Goal: Navigation & Orientation: Understand site structure

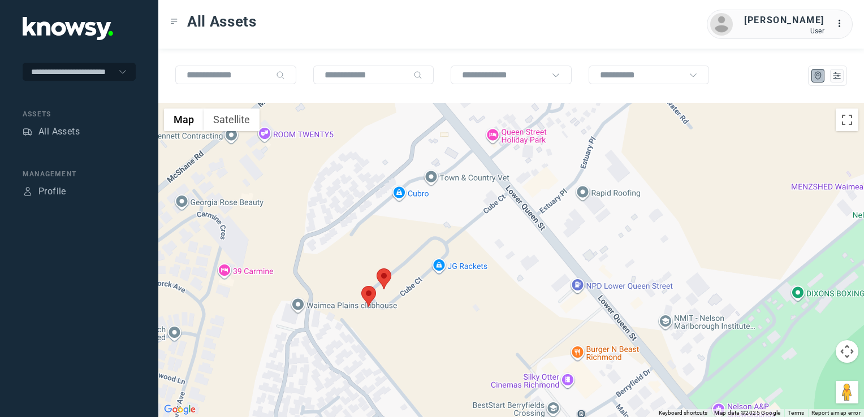
click at [367, 294] on img at bounding box center [368, 296] width 15 height 21
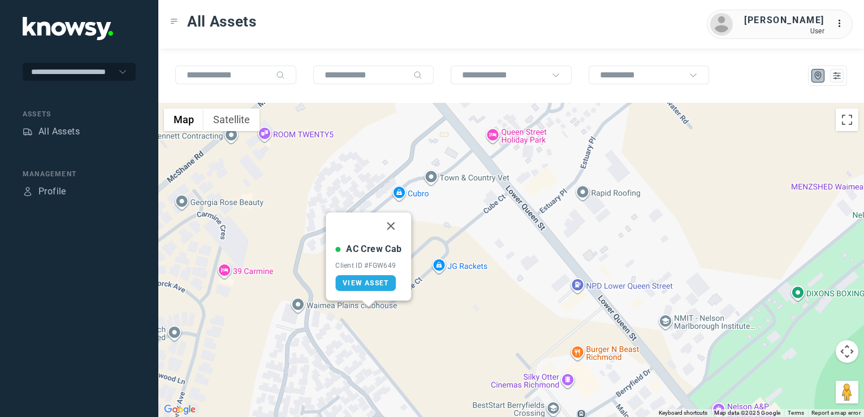
drag, startPoint x: 391, startPoint y: 229, endPoint x: 385, endPoint y: 241, distance: 13.4
click at [391, 229] on button "Close" at bounding box center [391, 226] width 27 height 27
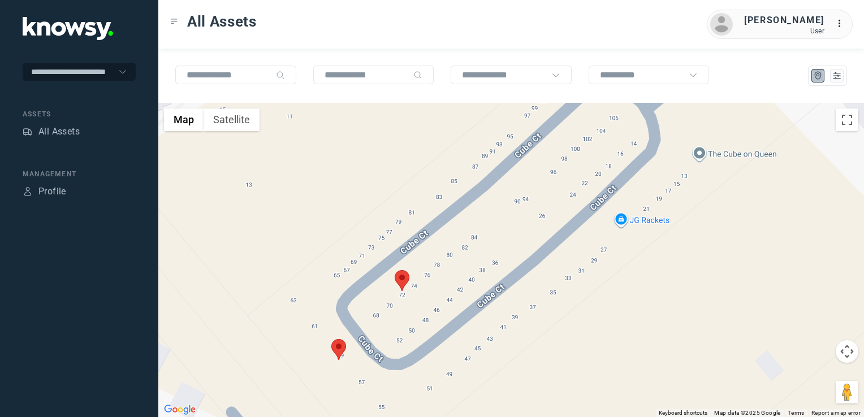
click at [405, 276] on img at bounding box center [402, 280] width 15 height 21
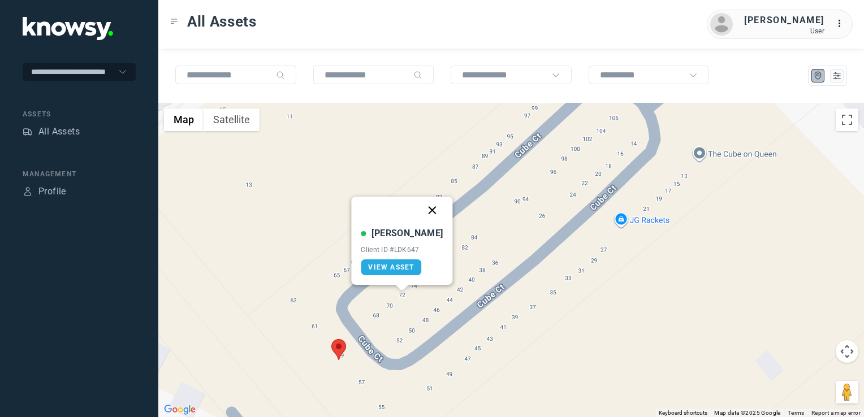
click at [422, 206] on button "Close" at bounding box center [432, 210] width 27 height 27
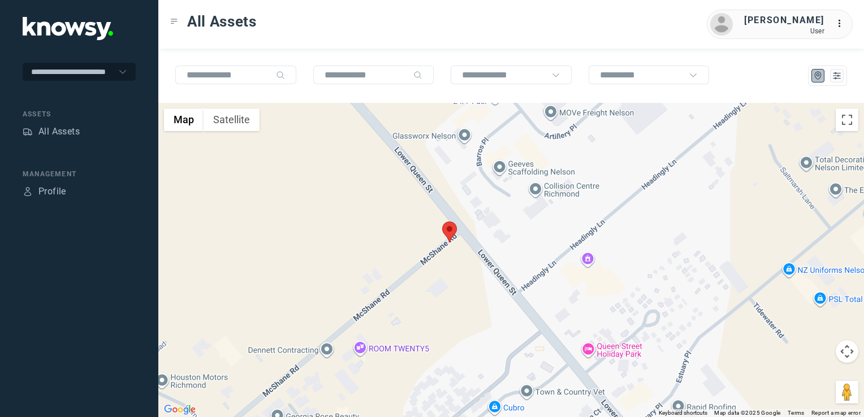
click at [448, 234] on img at bounding box center [449, 232] width 15 height 21
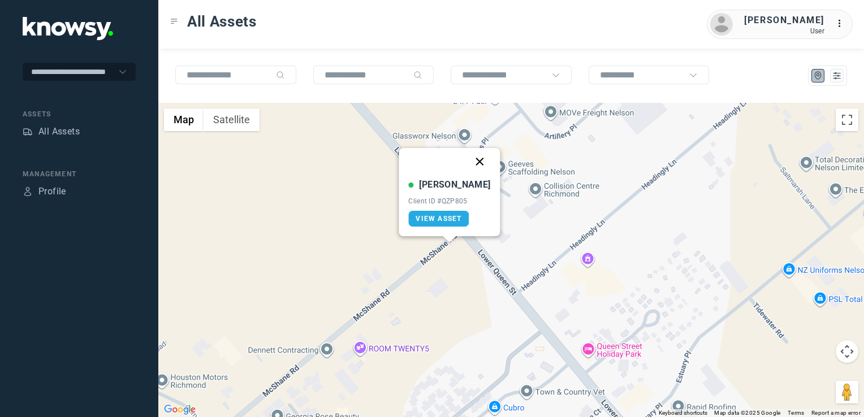
click at [466, 163] on button "Close" at bounding box center [479, 161] width 27 height 27
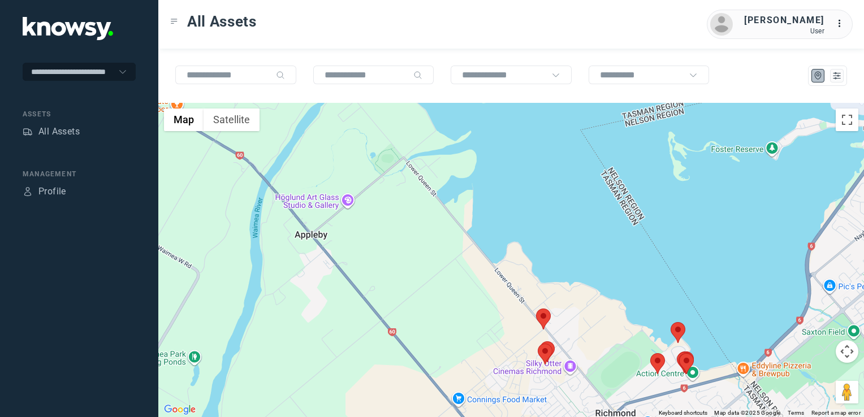
drag, startPoint x: 611, startPoint y: 335, endPoint x: 597, endPoint y: 317, distance: 23.1
click at [598, 318] on div "To navigate, press the arrow keys." at bounding box center [511, 260] width 706 height 314
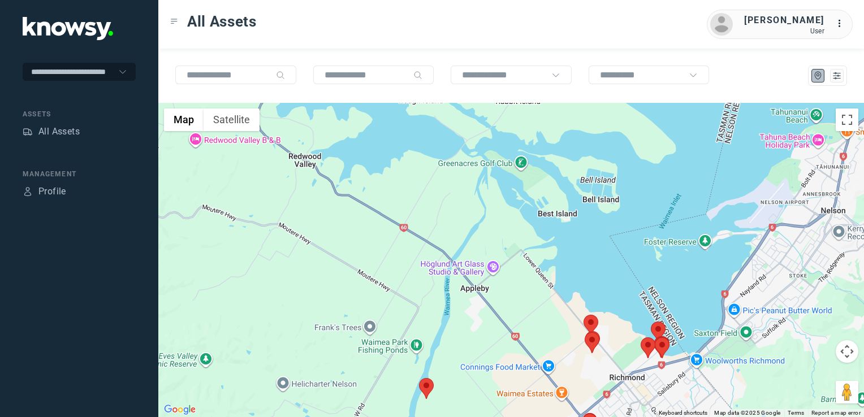
drag, startPoint x: 425, startPoint y: 270, endPoint x: 426, endPoint y: 259, distance: 11.4
click at [426, 266] on div at bounding box center [511, 260] width 706 height 314
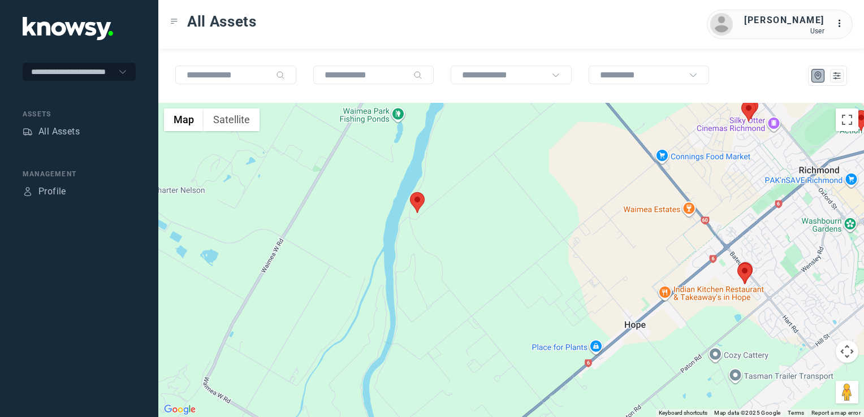
drag, startPoint x: 477, startPoint y: 302, endPoint x: 473, endPoint y: 249, distance: 53.9
click at [475, 285] on div at bounding box center [511, 260] width 706 height 314
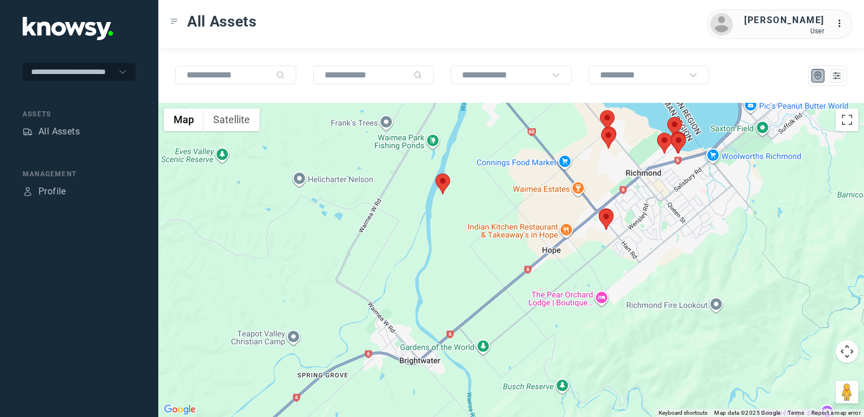
drag, startPoint x: 468, startPoint y: 290, endPoint x: 468, endPoint y: 240, distance: 49.7
click at [468, 256] on div at bounding box center [511, 260] width 706 height 314
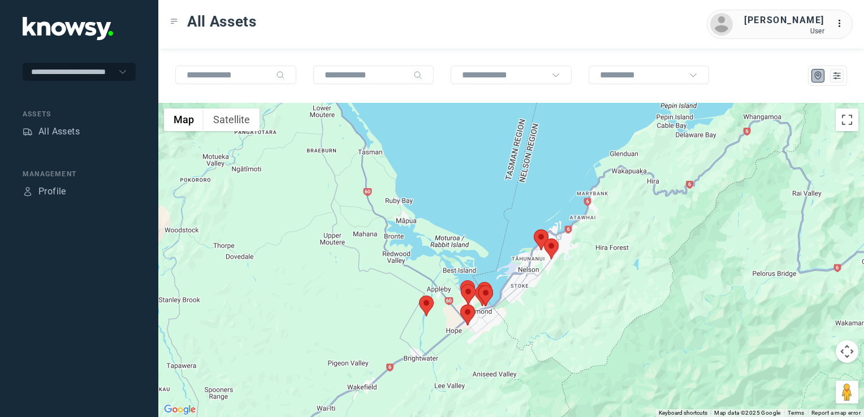
drag, startPoint x: 395, startPoint y: 311, endPoint x: 378, endPoint y: 388, distance: 79.4
click at [377, 390] on div at bounding box center [511, 260] width 706 height 314
